Goal: Task Accomplishment & Management: Manage account settings

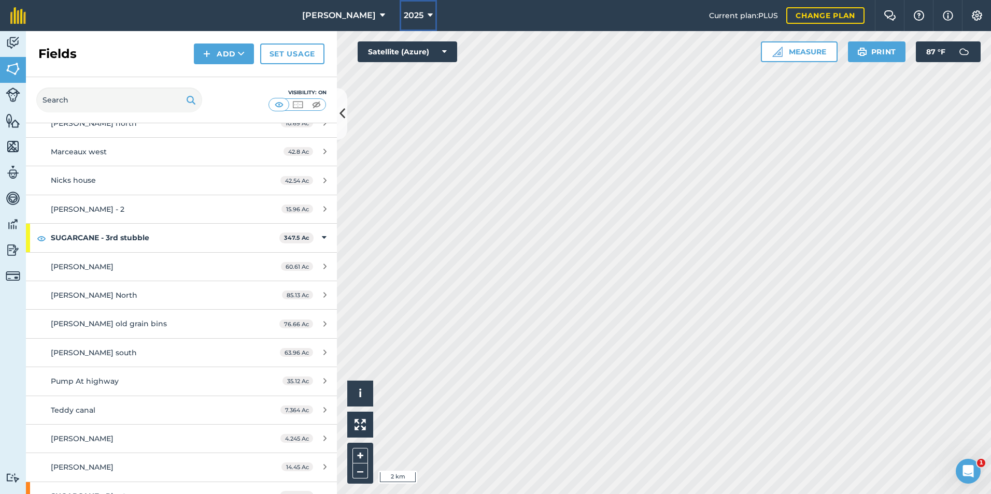
click at [428, 15] on icon at bounding box center [430, 15] width 5 height 12
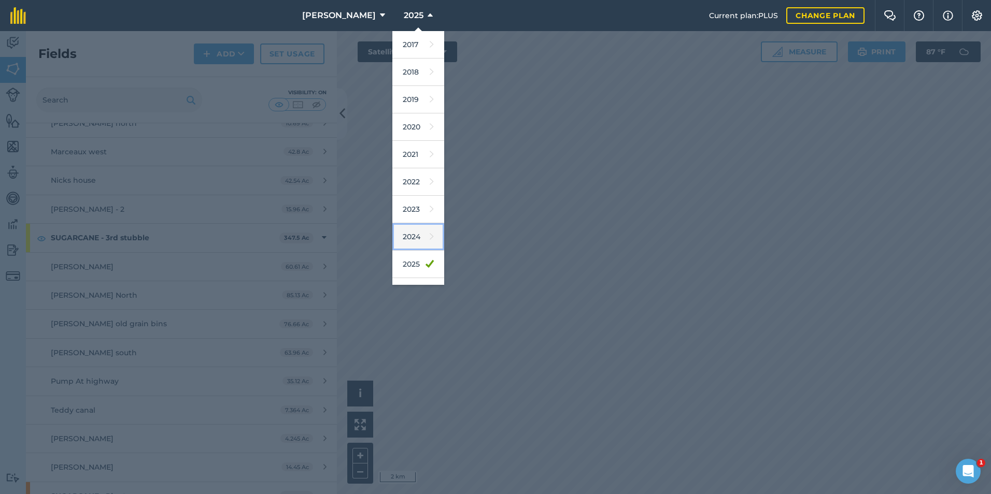
click at [392, 232] on link "2024" at bounding box center [418, 236] width 52 height 27
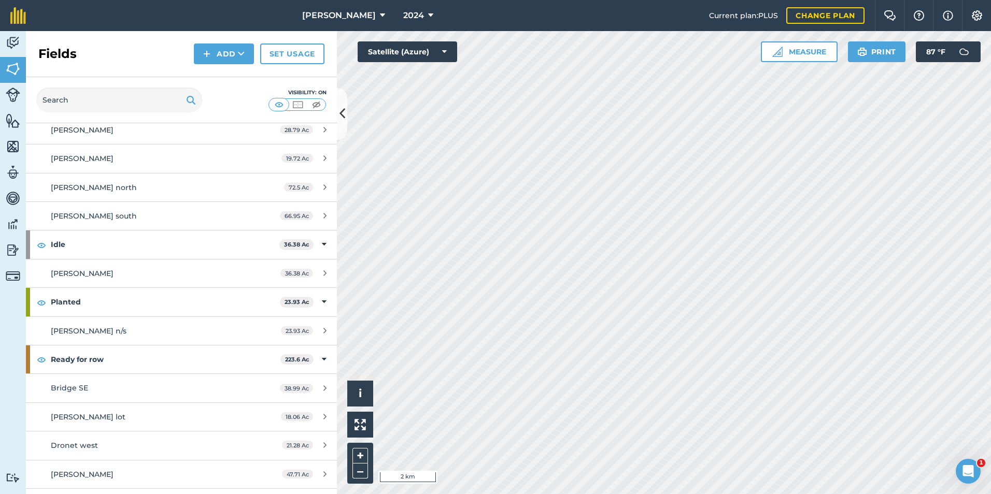
scroll to position [1347, 0]
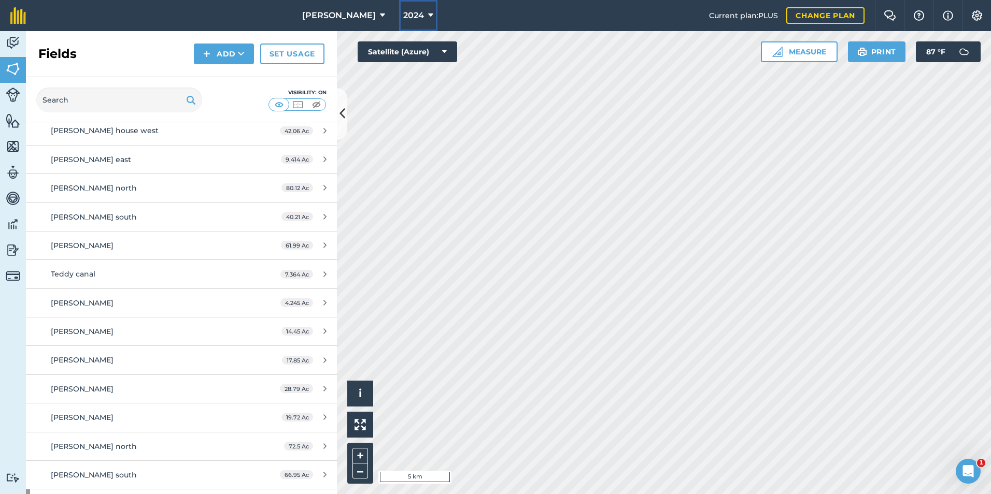
click at [399, 9] on button "2024" at bounding box center [418, 15] width 38 height 31
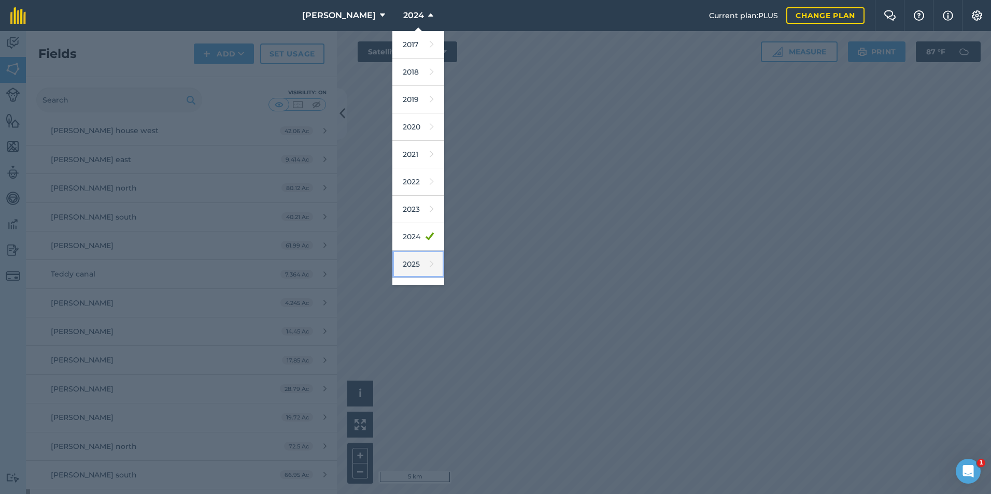
click at [392, 265] on link "2025" at bounding box center [418, 264] width 52 height 27
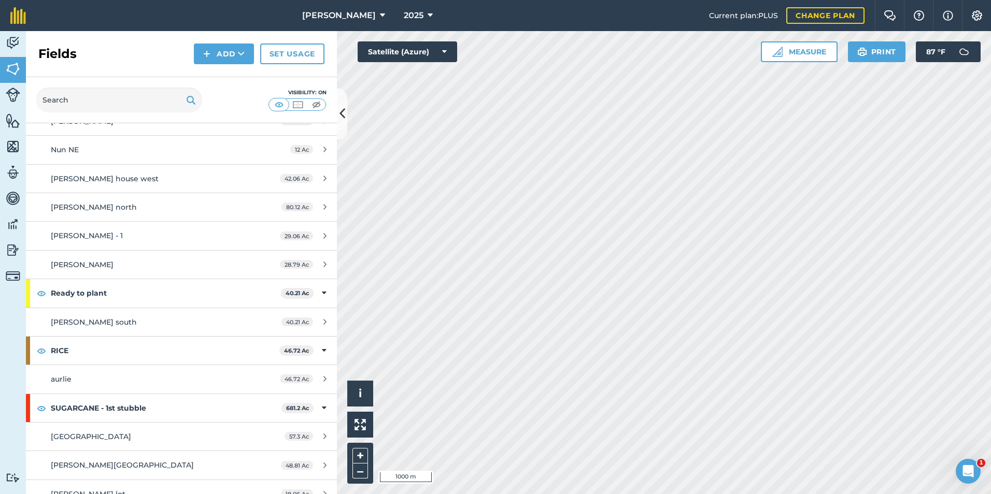
scroll to position [673, 0]
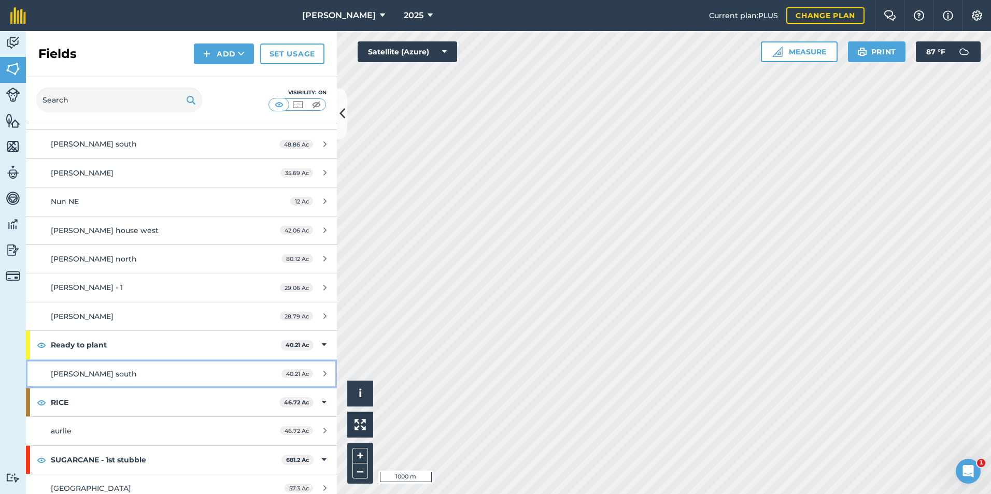
click at [125, 376] on div "[PERSON_NAME] south" at bounding box center [148, 373] width 195 height 11
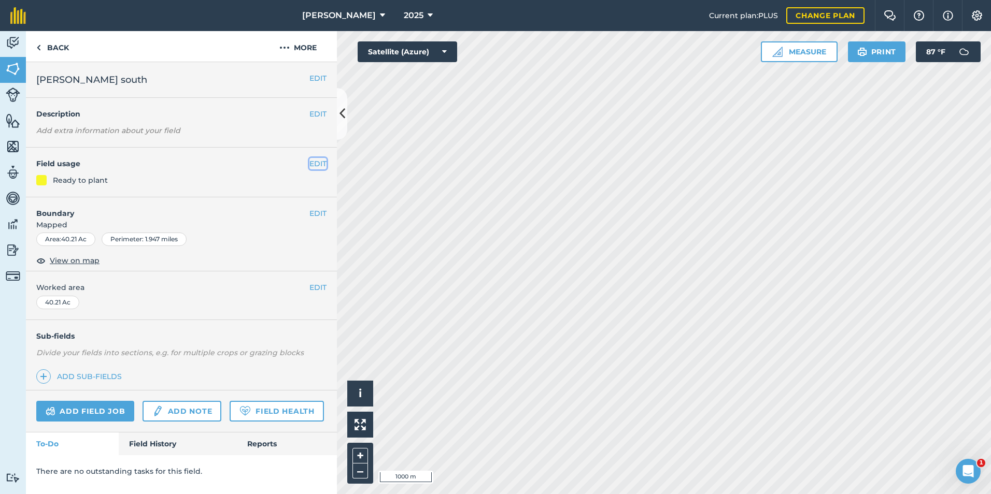
click at [310, 166] on button "EDIT" at bounding box center [317, 163] width 17 height 11
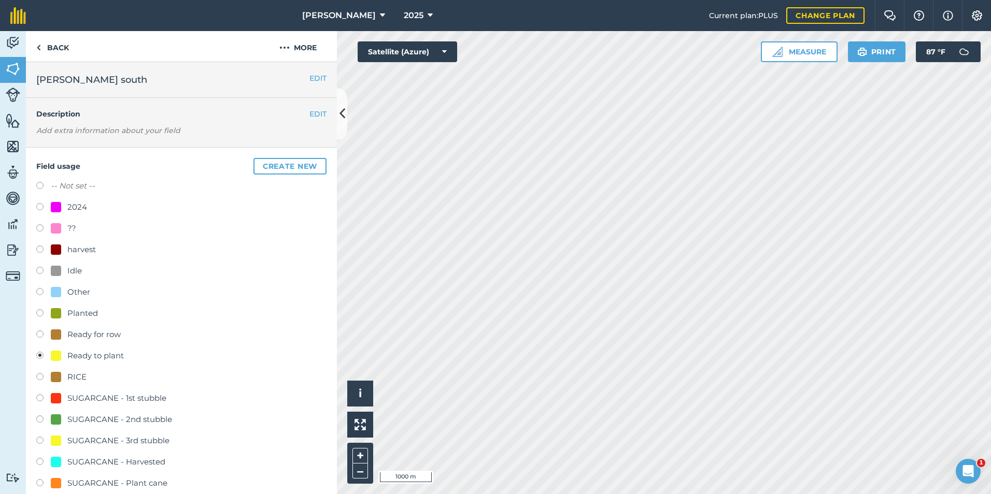
click at [41, 315] on label at bounding box center [43, 314] width 15 height 10
radio input "true"
radio input "false"
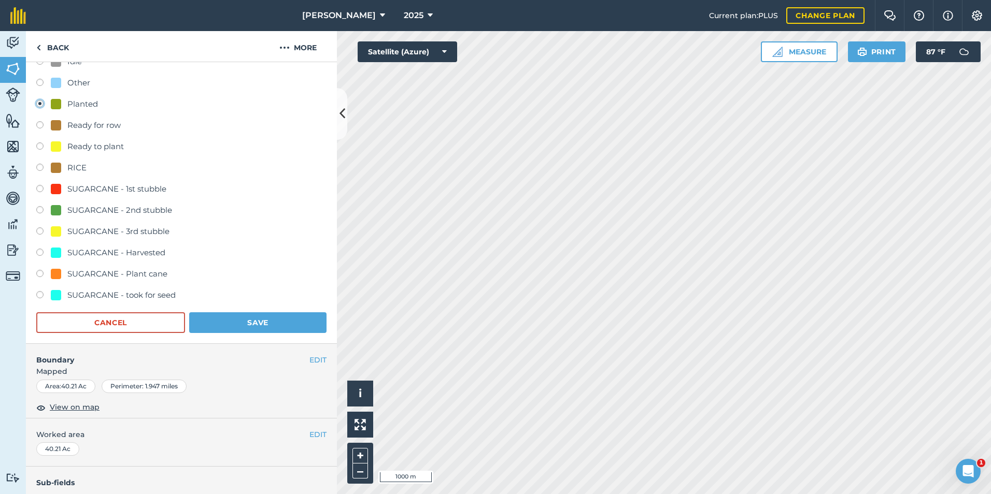
scroll to position [311, 0]
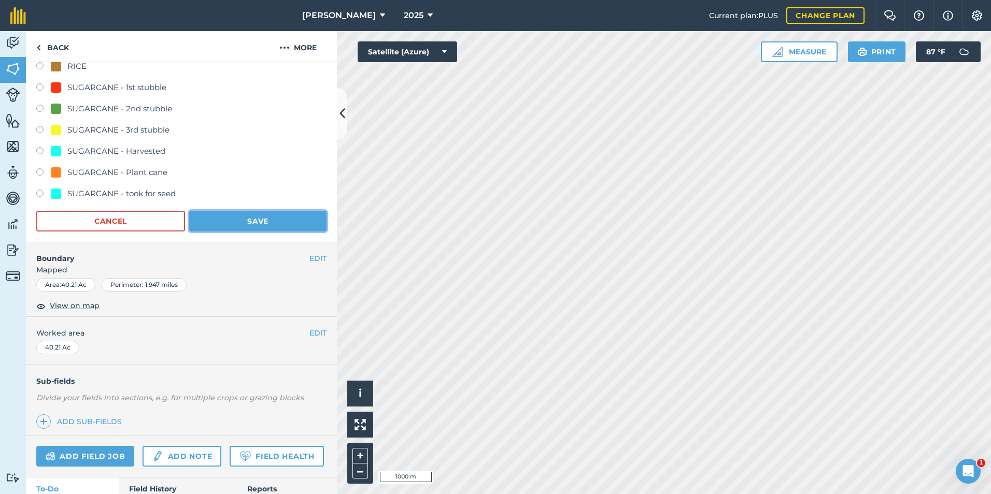
click at [250, 223] on button "Save" at bounding box center [257, 221] width 137 height 21
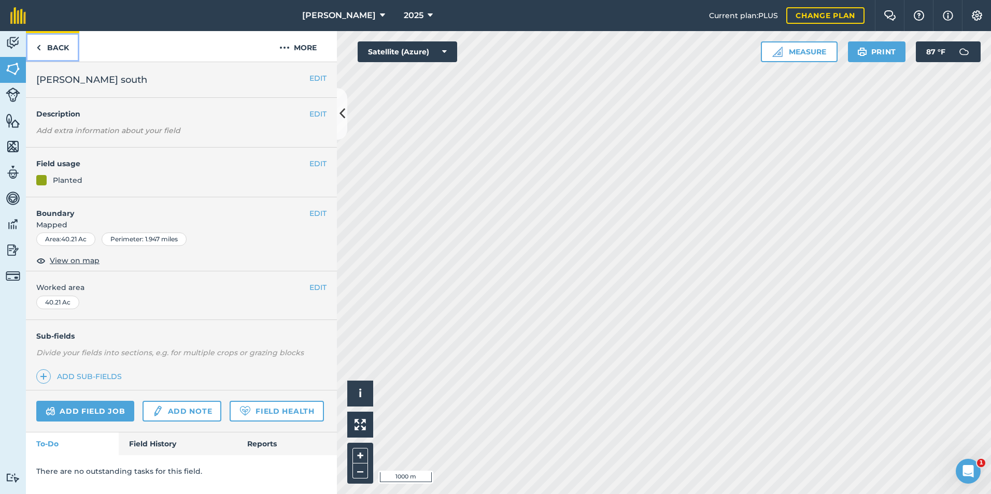
click at [47, 50] on link "Back" at bounding box center [52, 46] width 53 height 31
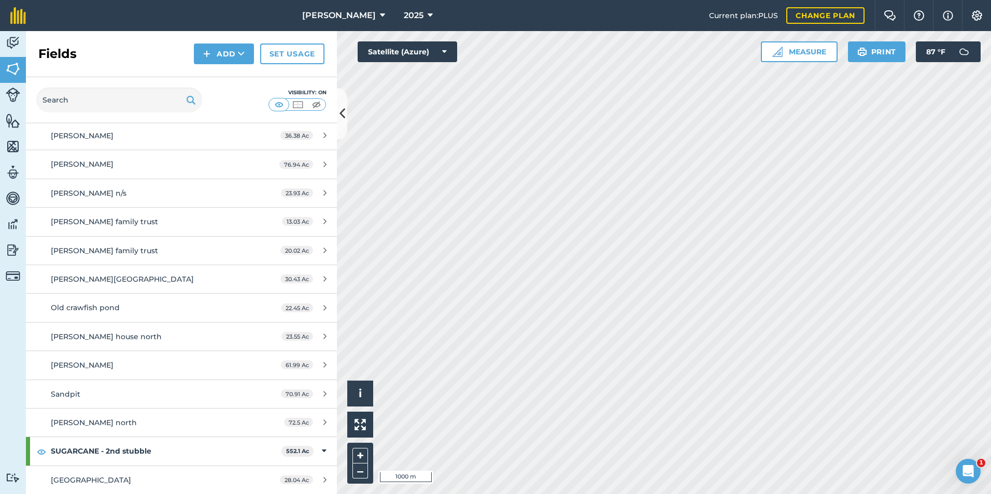
scroll to position [1140, 0]
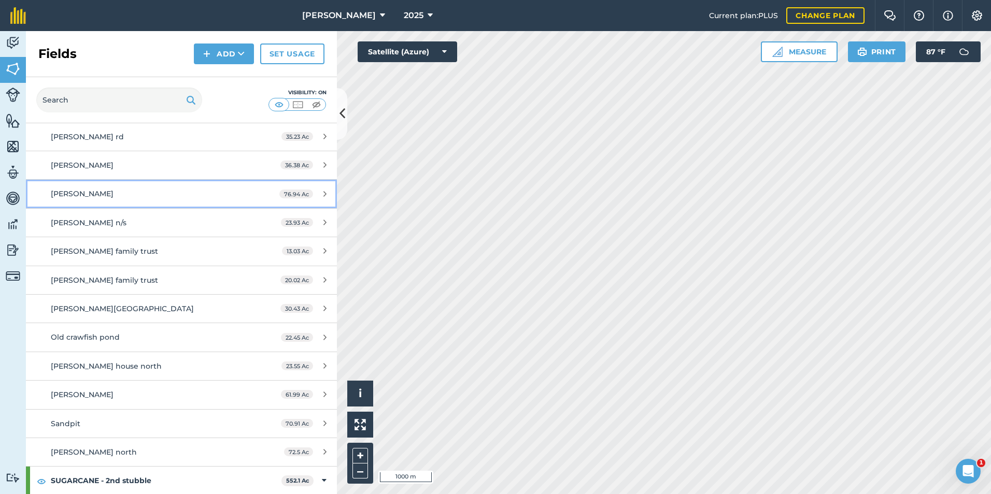
click at [88, 197] on div "[PERSON_NAME]" at bounding box center [148, 193] width 195 height 11
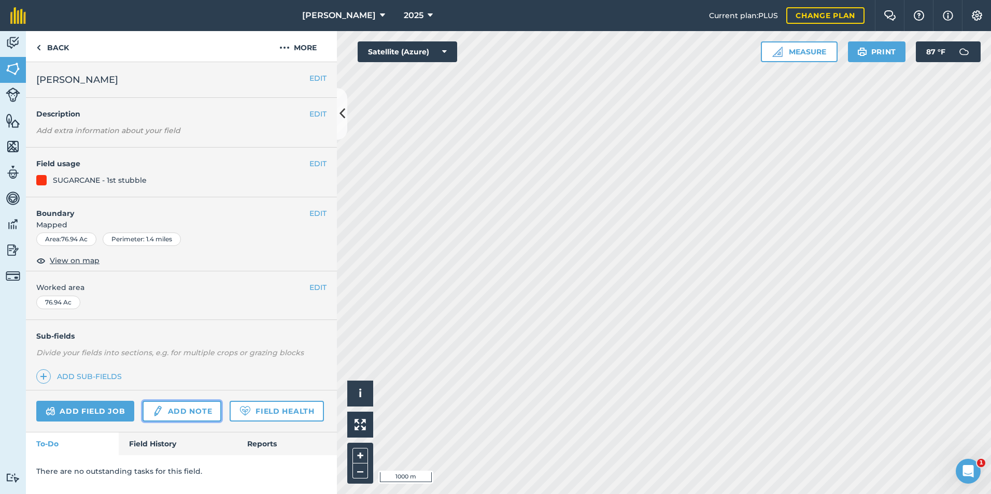
click at [185, 415] on link "Add note" at bounding box center [182, 411] width 79 height 21
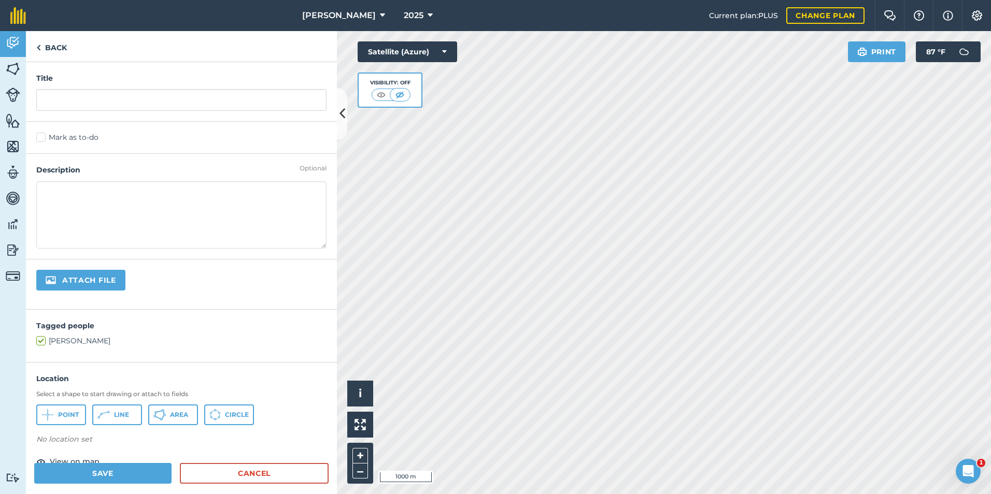
click at [65, 193] on textarea at bounding box center [181, 214] width 290 height 67
click at [57, 97] on input "text" at bounding box center [181, 100] width 290 height 22
type input "ripiner"
click at [74, 209] on textarea at bounding box center [181, 214] width 290 height 67
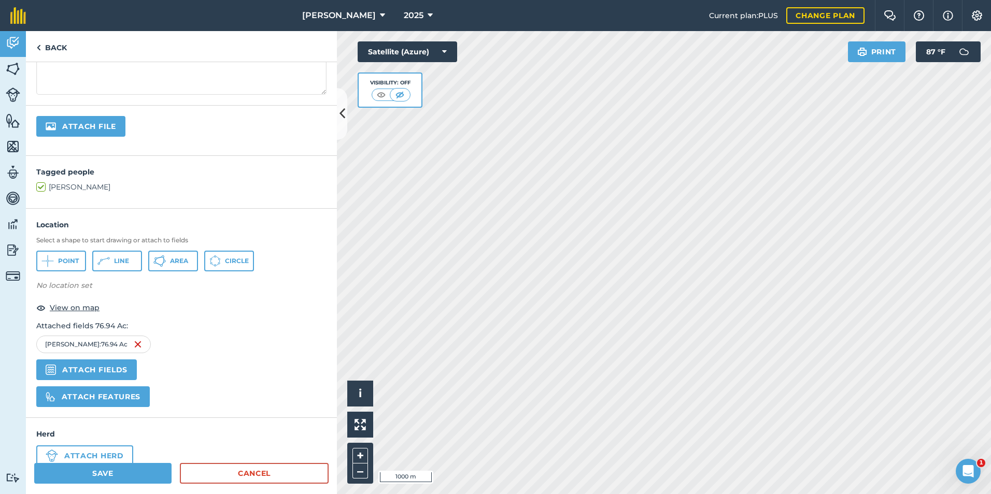
scroll to position [155, 0]
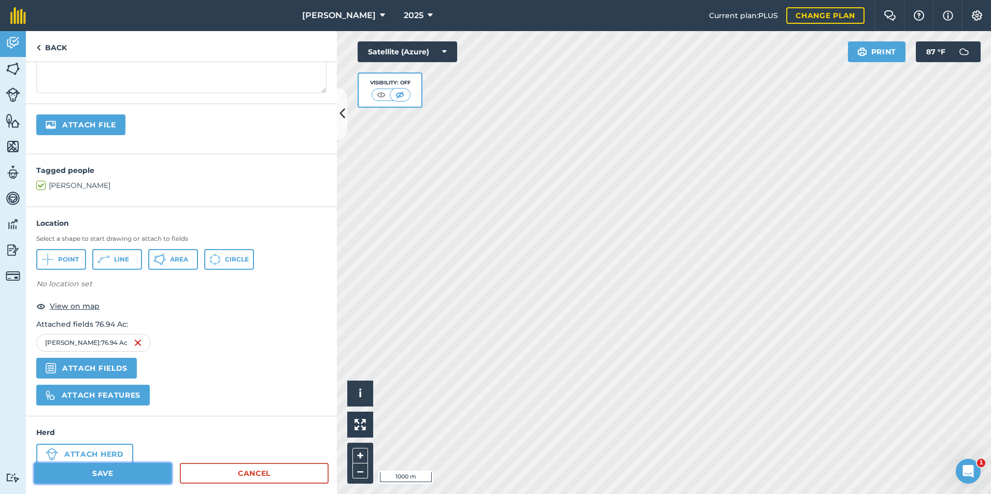
click at [100, 469] on button "Save" at bounding box center [102, 473] width 137 height 21
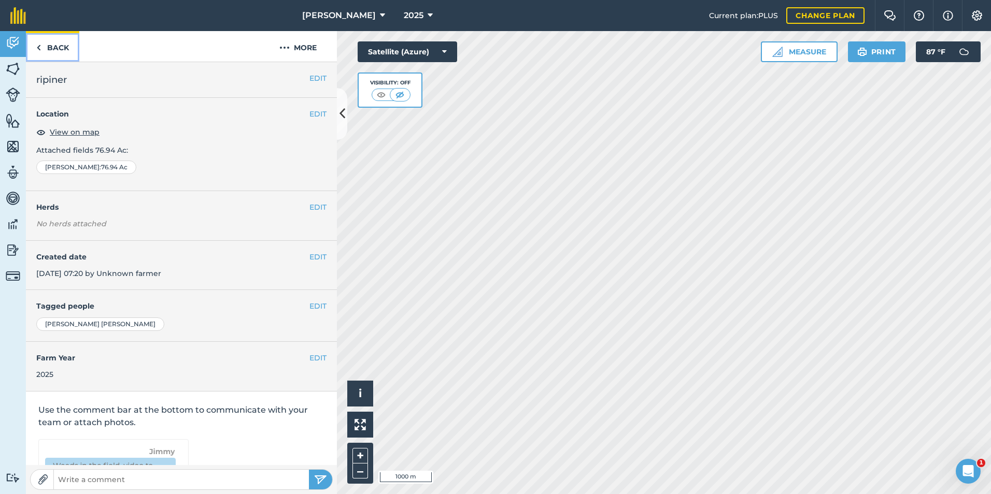
click at [61, 46] on link "Back" at bounding box center [52, 46] width 53 height 31
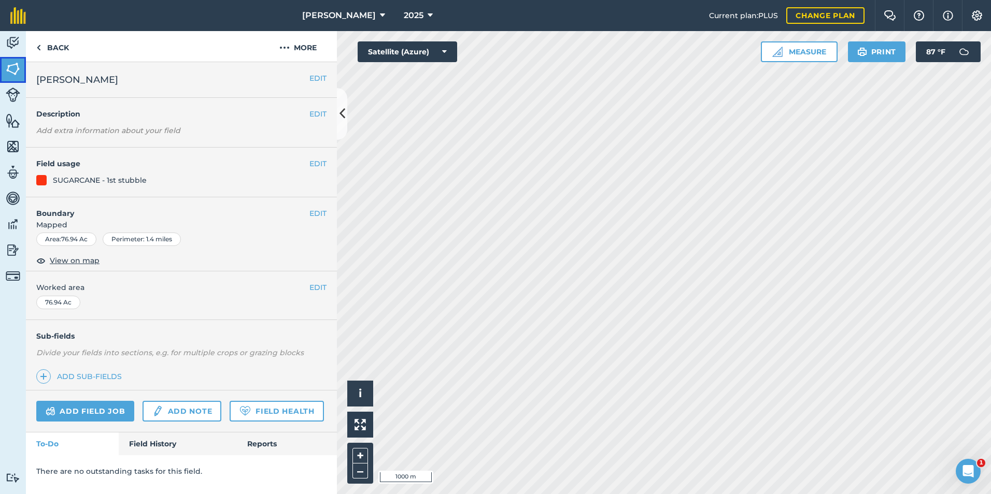
click at [9, 67] on img at bounding box center [13, 69] width 15 height 16
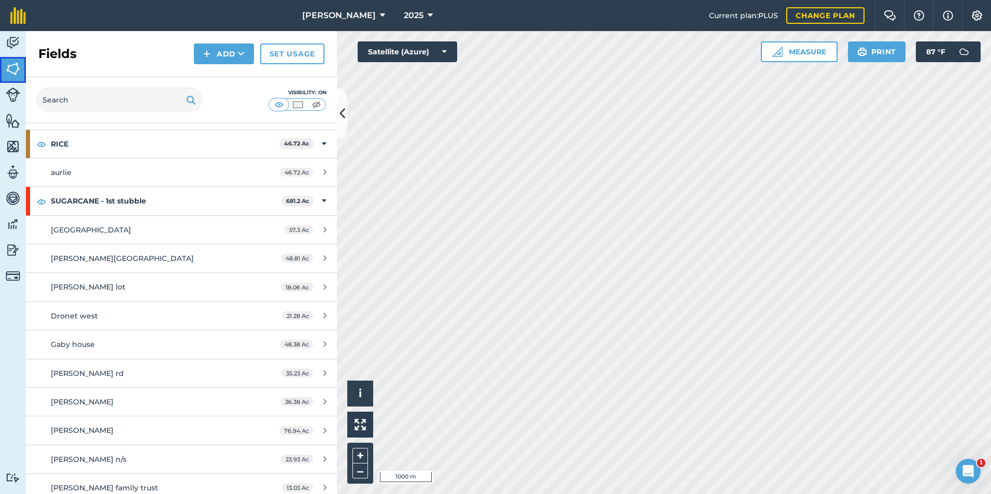
scroll to position [933, 0]
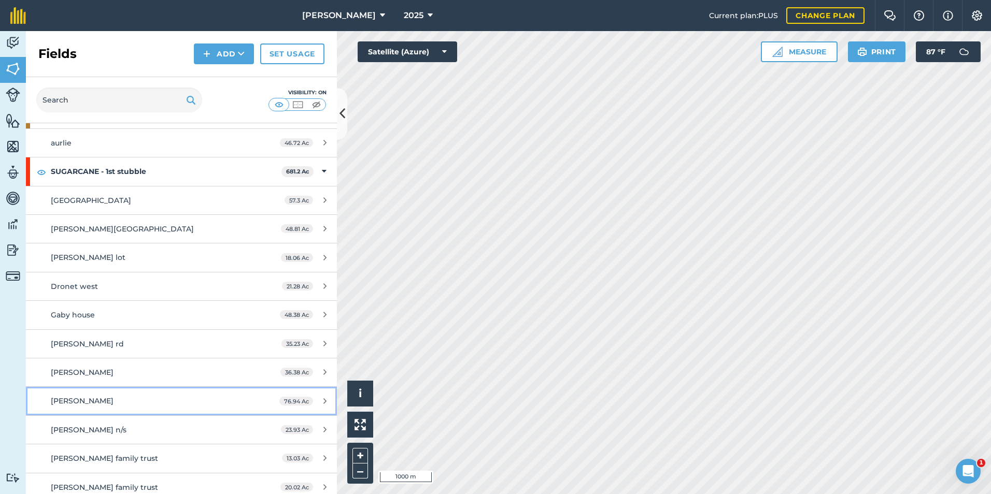
click at [98, 403] on div "[PERSON_NAME]" at bounding box center [148, 400] width 195 height 11
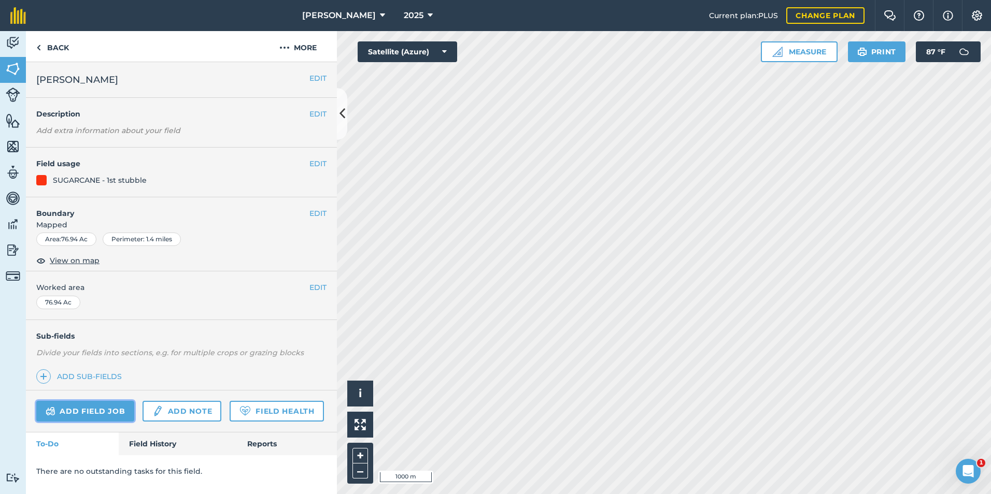
click at [103, 415] on link "Add field job" at bounding box center [85, 411] width 98 height 21
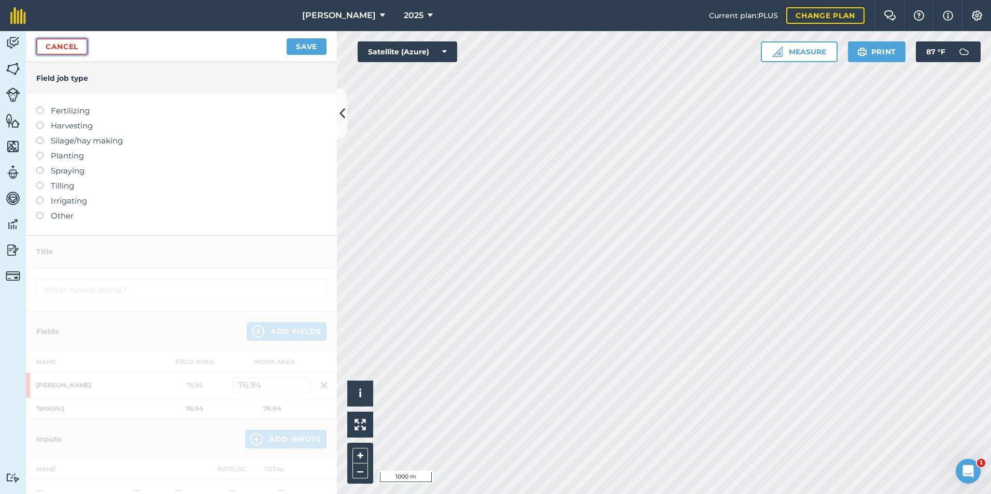
click at [70, 50] on link "Cancel" at bounding box center [61, 46] width 51 height 17
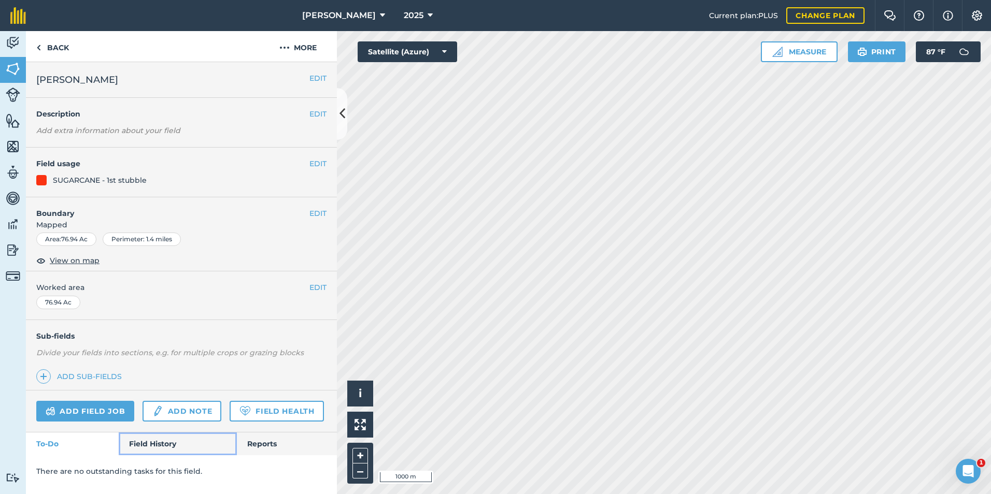
click at [160, 439] on link "Field History" at bounding box center [178, 444] width 118 height 23
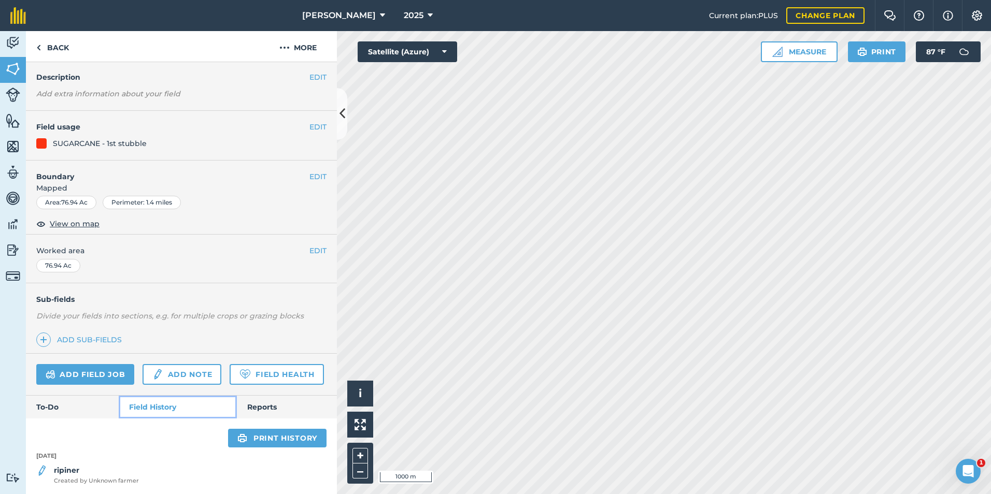
scroll to position [67, 0]
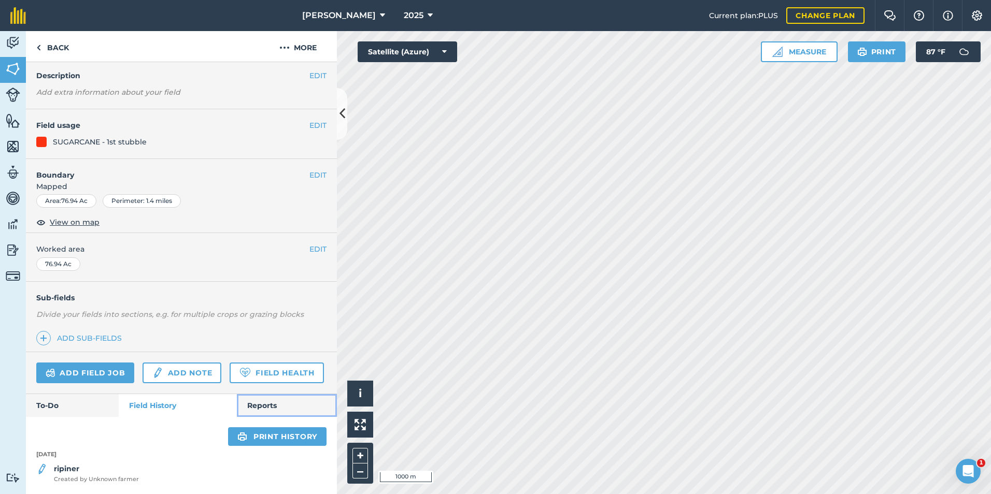
click at [260, 404] on link "Reports" at bounding box center [287, 405] width 100 height 23
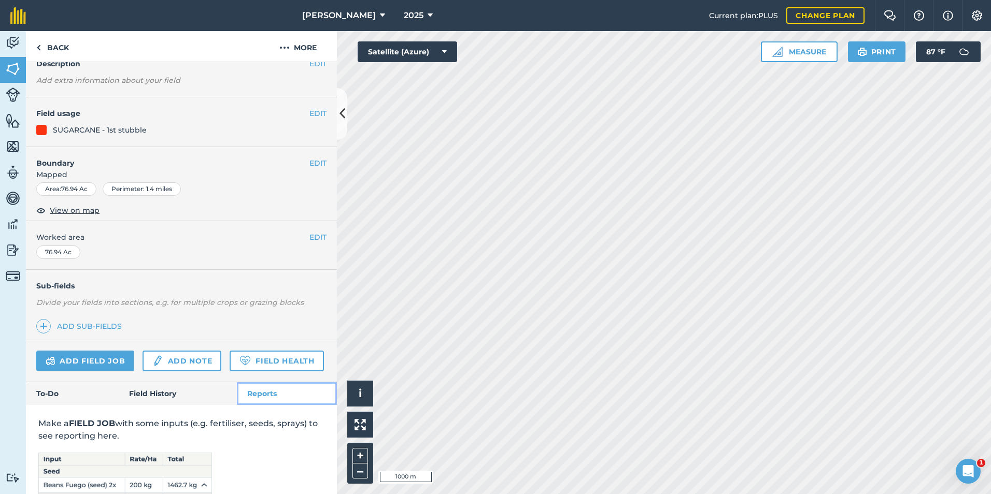
scroll to position [67, 0]
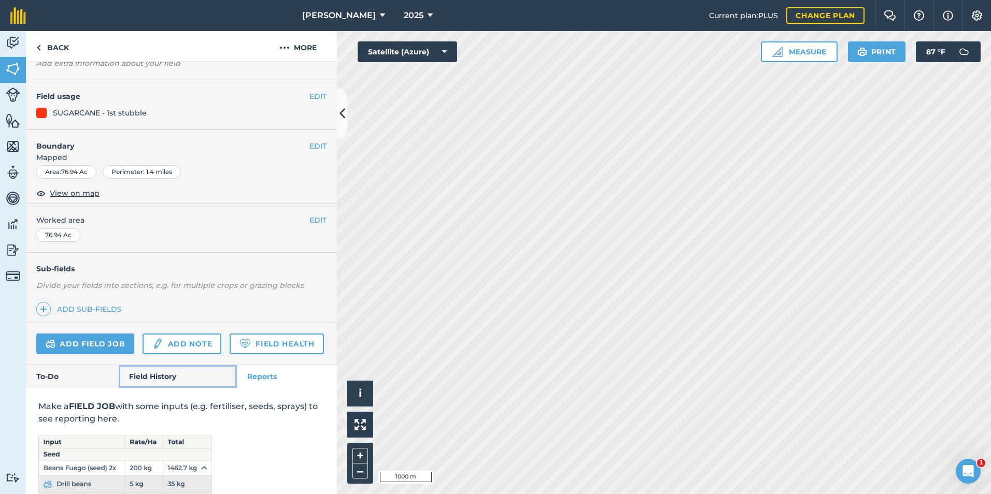
click at [148, 388] on link "Field History" at bounding box center [178, 376] width 118 height 23
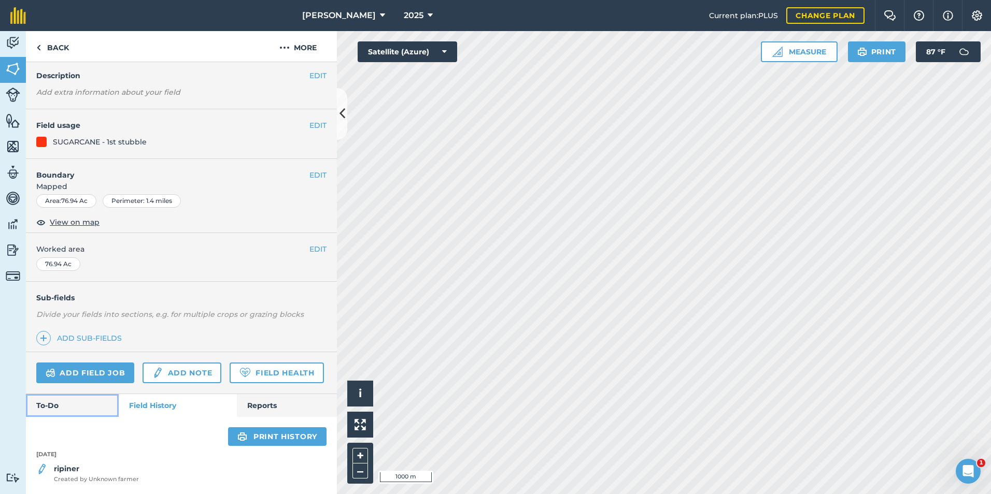
click at [60, 412] on link "To-Do" at bounding box center [72, 405] width 93 height 23
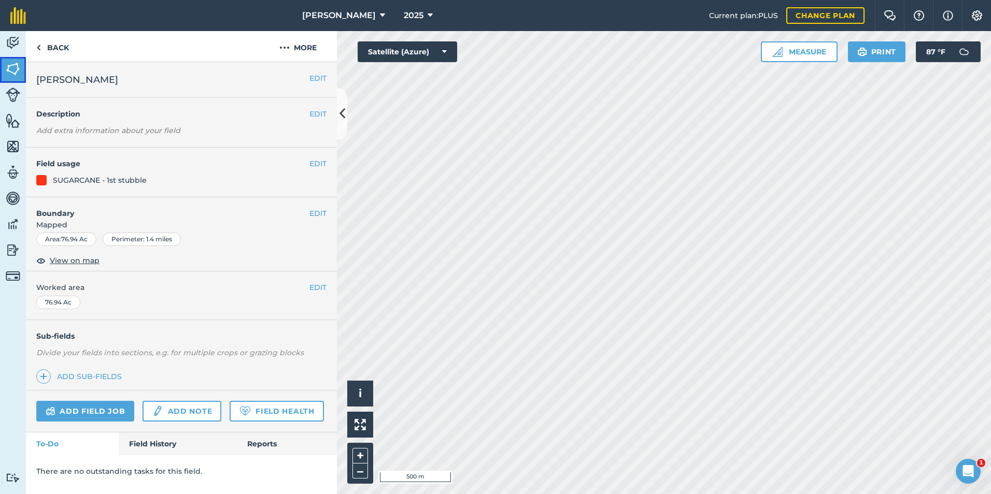
click at [17, 77] on link "Fields" at bounding box center [13, 70] width 26 height 26
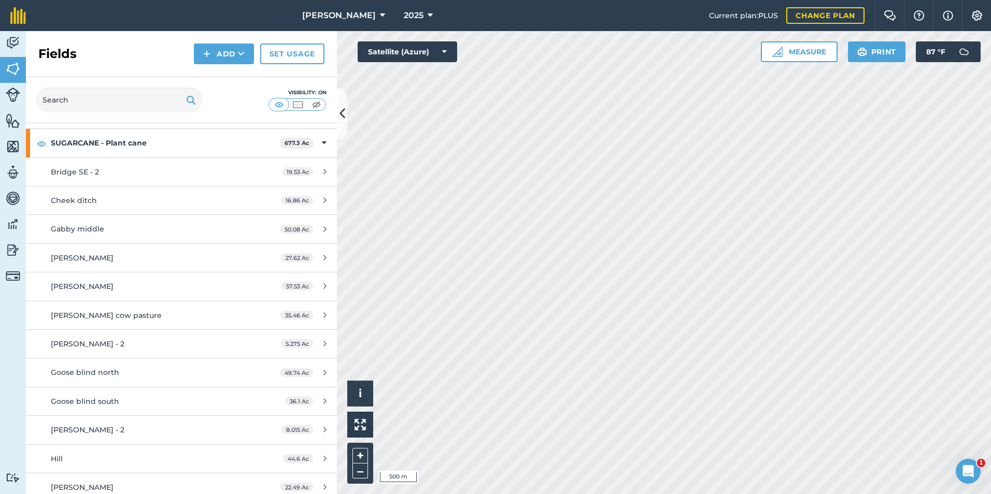
scroll to position [1918, 0]
